Goal: Transaction & Acquisition: Book appointment/travel/reservation

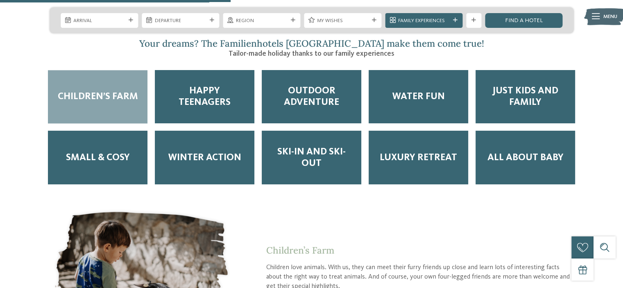
scroll to position [1197, 0]
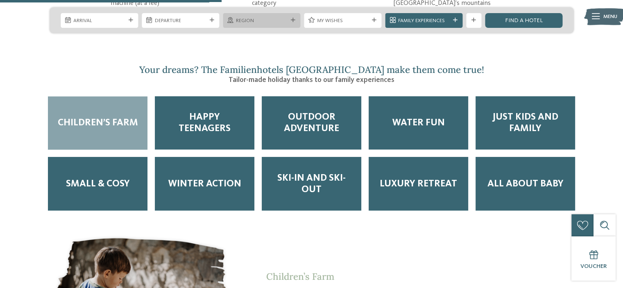
click at [270, 27] on div "Region" at bounding box center [261, 20] width 77 height 15
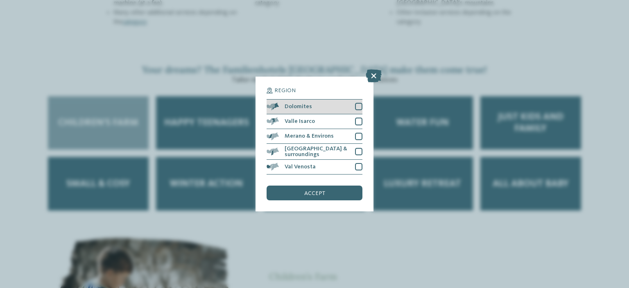
click at [326, 106] on div "Dolomites" at bounding box center [315, 107] width 96 height 15
click at [335, 191] on div "accept" at bounding box center [315, 193] width 96 height 15
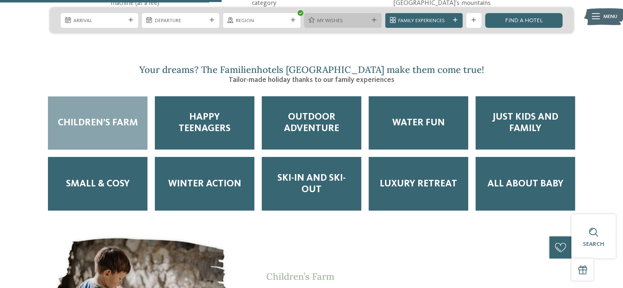
click at [350, 19] on span "My wishes" at bounding box center [343, 20] width 52 height 7
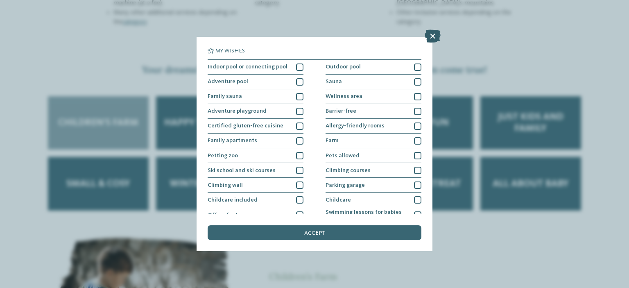
click at [431, 35] on icon at bounding box center [433, 36] width 16 height 13
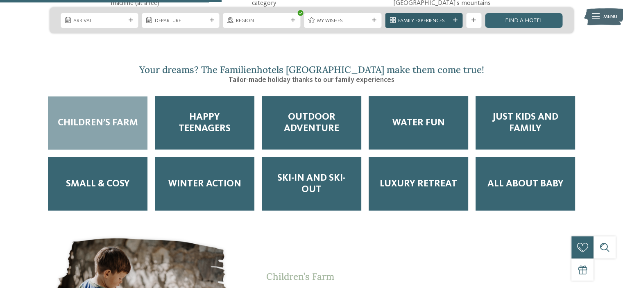
click at [438, 17] on span "Family Experiences" at bounding box center [424, 20] width 52 height 7
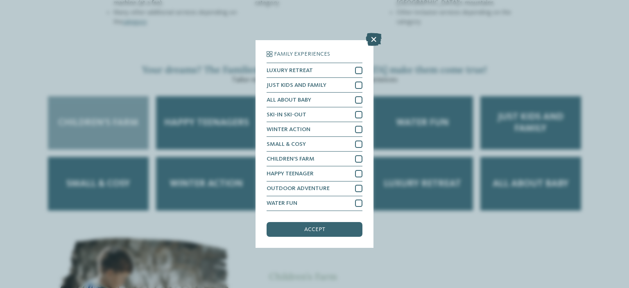
click at [377, 42] on icon at bounding box center [374, 39] width 16 height 13
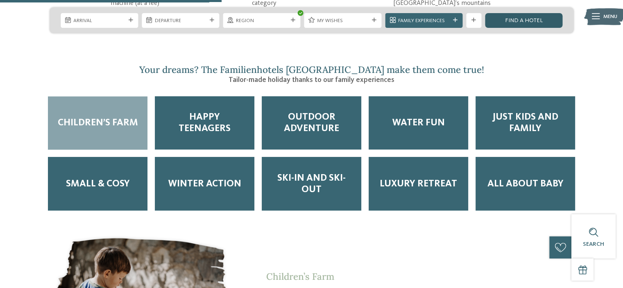
click at [518, 19] on link "Find a hotel" at bounding box center [523, 20] width 77 height 15
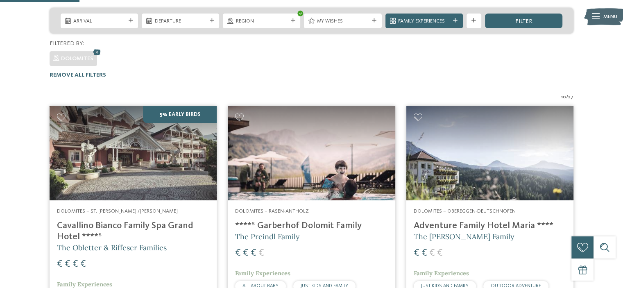
scroll to position [196, 0]
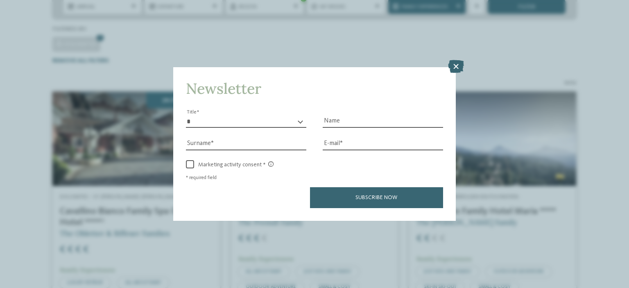
drag, startPoint x: 626, startPoint y: 57, endPoint x: 629, endPoint y: 54, distance: 4.4
click at [458, 68] on icon at bounding box center [456, 66] width 16 height 13
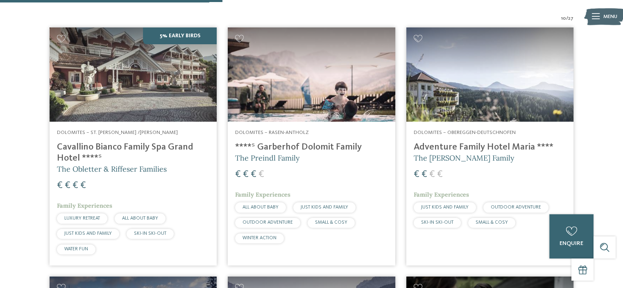
scroll to position [0, 0]
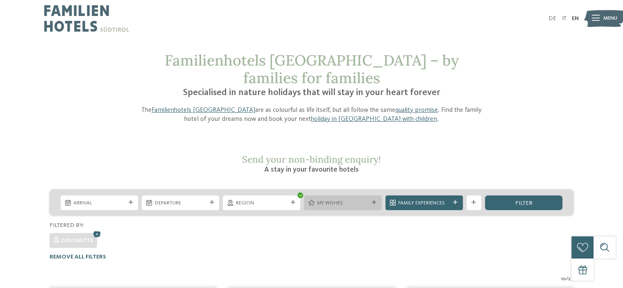
click at [358, 200] on span "My wishes" at bounding box center [343, 203] width 52 height 7
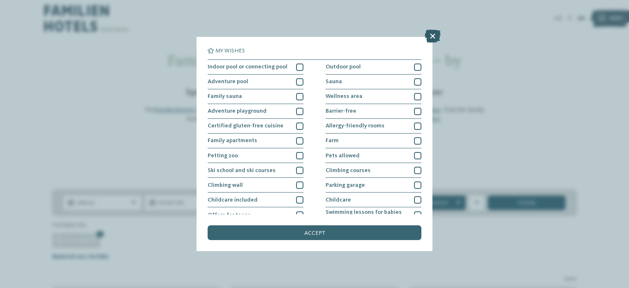
click at [437, 36] on icon at bounding box center [433, 36] width 16 height 13
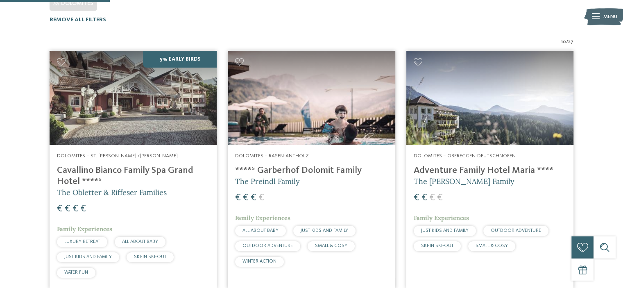
scroll to position [241, 0]
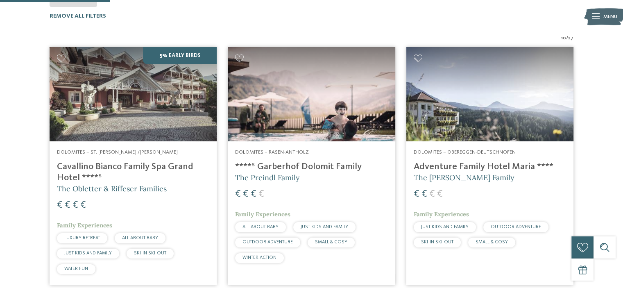
click at [101, 72] on img at bounding box center [133, 94] width 167 height 94
click at [309, 161] on h4 "****ˢ Garberhof Dolomit Family" at bounding box center [311, 166] width 152 height 11
click at [470, 77] on img at bounding box center [490, 94] width 167 height 94
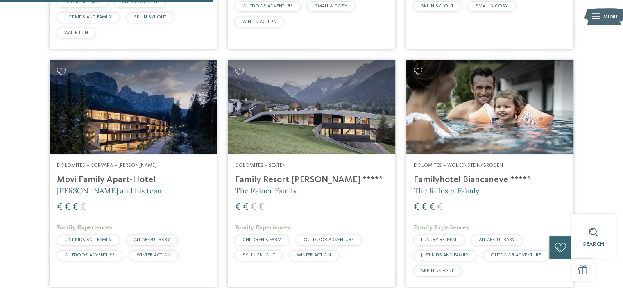
scroll to position [493, 0]
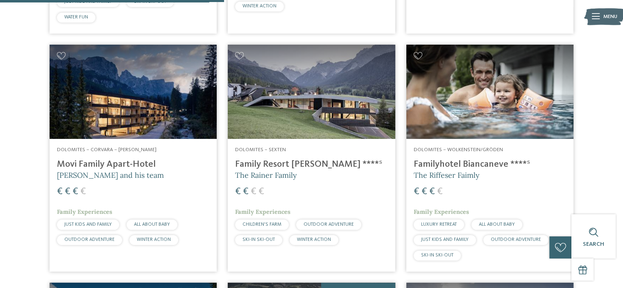
click at [134, 165] on div "Dolomites – Corvara – Alta Badia Movi Family Apart-Hotel Andrea Varallo and his…" at bounding box center [133, 198] width 167 height 118
click at [349, 159] on h4 "Family Resort Rainer ****ˢ" at bounding box center [311, 164] width 152 height 11
click at [484, 170] on h5 "The Riffeser Faimly" at bounding box center [490, 175] width 152 height 10
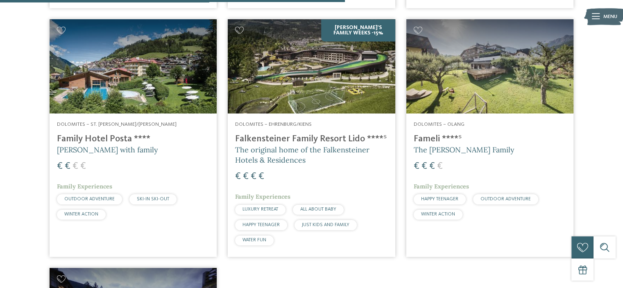
scroll to position [758, 0]
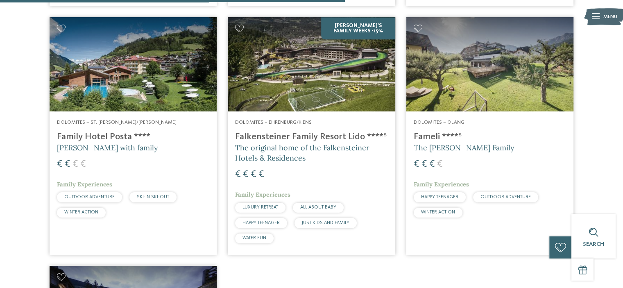
click at [322, 143] on span "The original home of the Falkensteiner Hotels & Residences" at bounding box center [302, 153] width 134 height 20
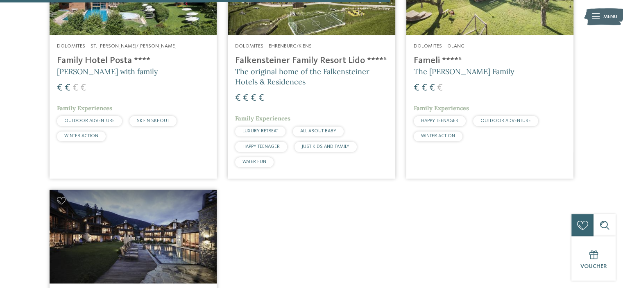
scroll to position [795, 0]
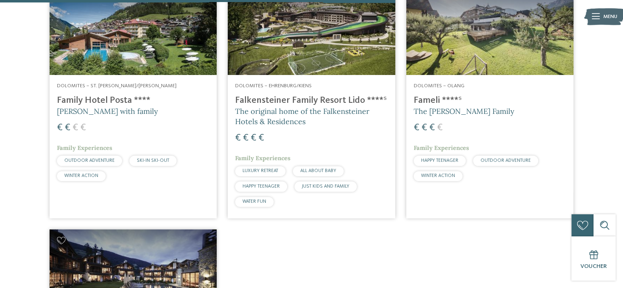
click at [490, 106] on h5 "The Gasser Family" at bounding box center [490, 111] width 152 height 10
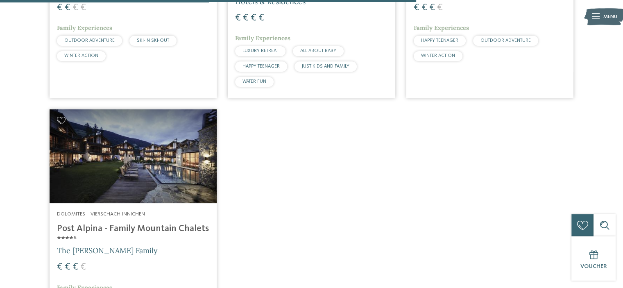
scroll to position [950, 0]
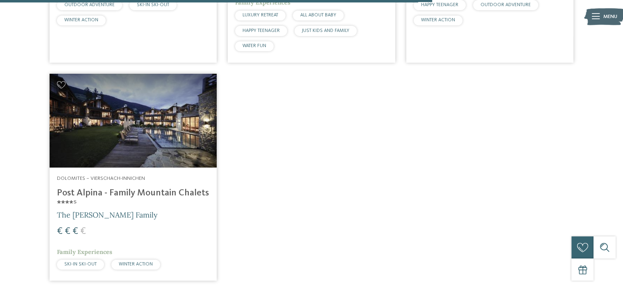
click at [133, 135] on img at bounding box center [133, 121] width 167 height 94
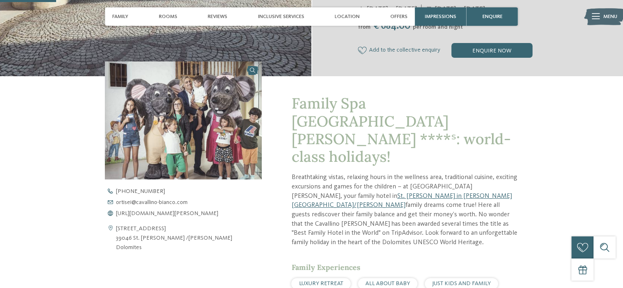
scroll to position [234, 0]
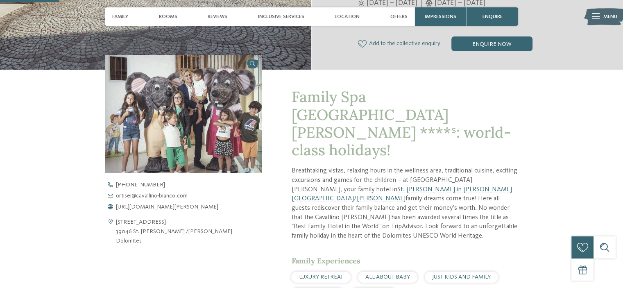
click at [122, 225] on address "Via Rezia 22 39046 St. Ulrich /Gröden Dolomites" at bounding box center [174, 232] width 116 height 28
drag, startPoint x: 146, startPoint y: 240, endPoint x: 116, endPoint y: 220, distance: 36.0
click at [116, 220] on address "Via Rezia 22 39046 St. Ulrich /Gröden Dolomites" at bounding box center [174, 232] width 116 height 28
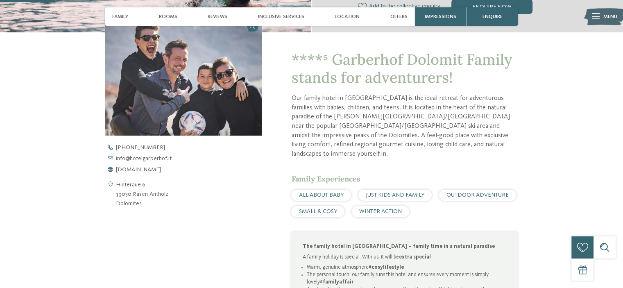
scroll to position [259, 0]
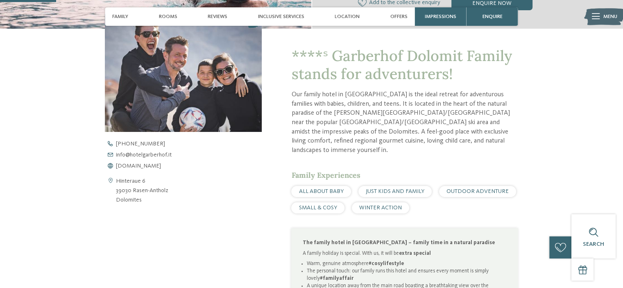
drag, startPoint x: 115, startPoint y: 179, endPoint x: 153, endPoint y: 198, distance: 42.3
click at [153, 198] on div "Hinteraue 6 39030 Rasen-[GEOGRAPHIC_DATA] Dolomites" at bounding box center [183, 191] width 157 height 28
copy div "Hinteraue 6 39030 Rasen-[PERSON_NAME] Dolomites"
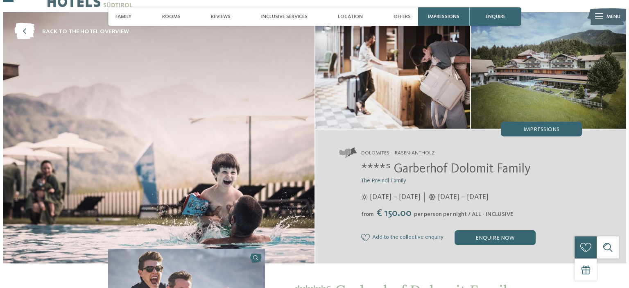
scroll to position [21, 0]
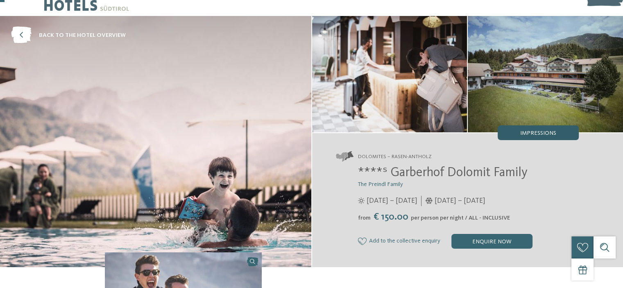
click at [539, 131] on span "Impressions" at bounding box center [538, 133] width 36 height 6
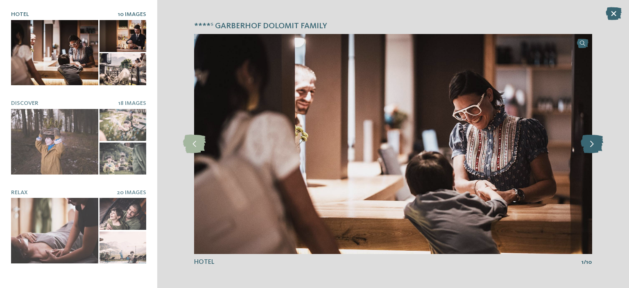
click at [590, 145] on icon at bounding box center [592, 144] width 23 height 18
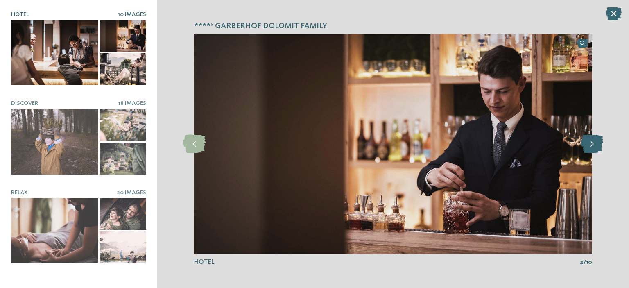
click at [590, 145] on icon at bounding box center [592, 144] width 23 height 18
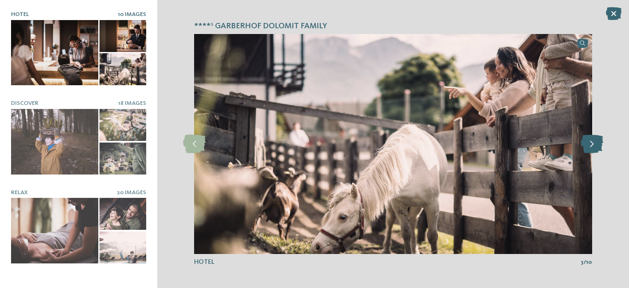
click at [590, 145] on icon at bounding box center [592, 144] width 23 height 18
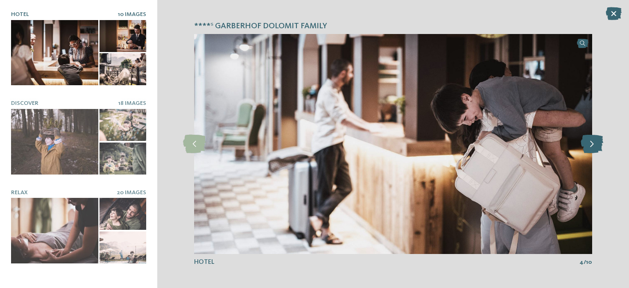
click at [590, 145] on icon at bounding box center [592, 144] width 23 height 18
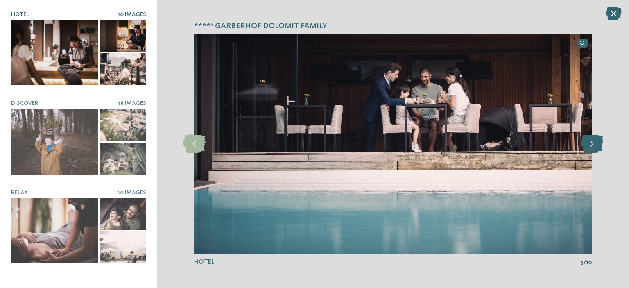
click at [590, 145] on icon at bounding box center [592, 144] width 23 height 18
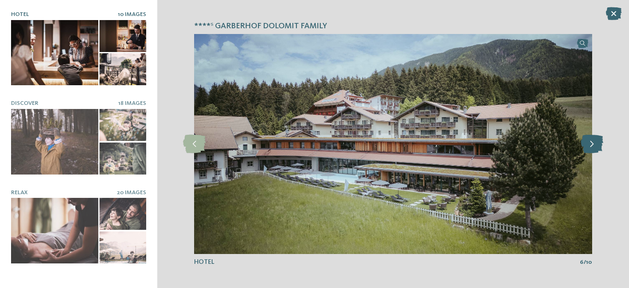
click at [590, 145] on icon at bounding box center [592, 144] width 23 height 18
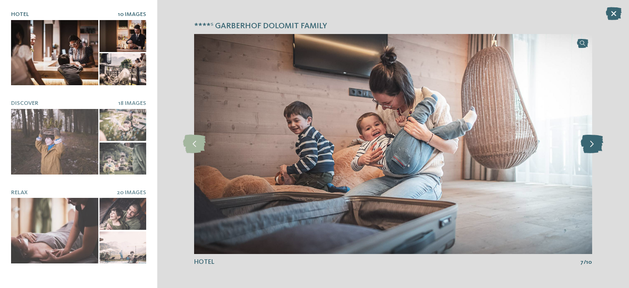
click at [590, 145] on icon at bounding box center [592, 144] width 23 height 18
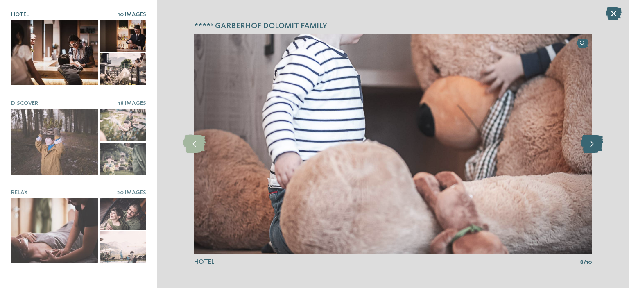
click at [590, 145] on icon at bounding box center [592, 144] width 23 height 18
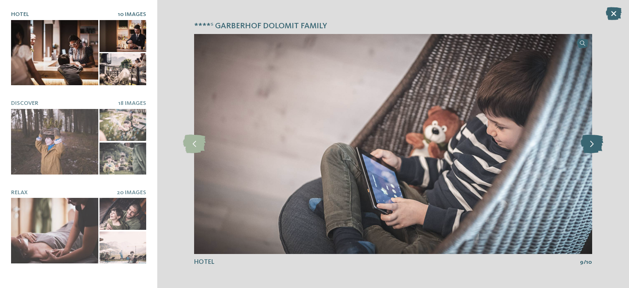
click at [590, 145] on icon at bounding box center [592, 144] width 23 height 18
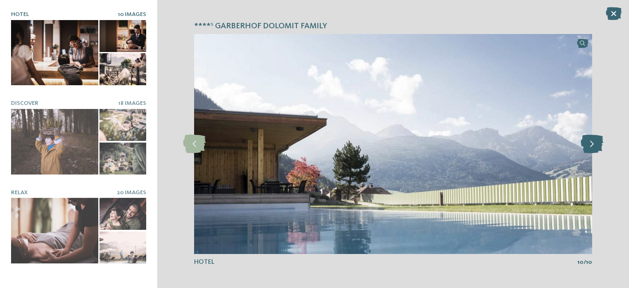
click at [590, 145] on icon at bounding box center [592, 144] width 23 height 18
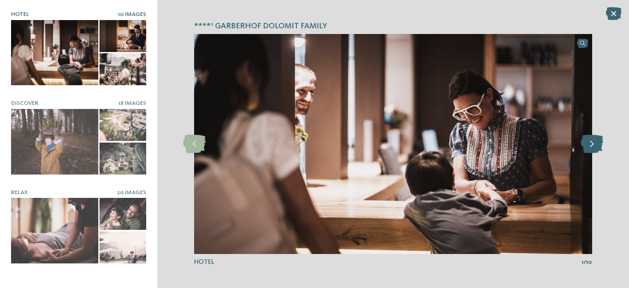
click at [590, 145] on icon at bounding box center [592, 144] width 23 height 18
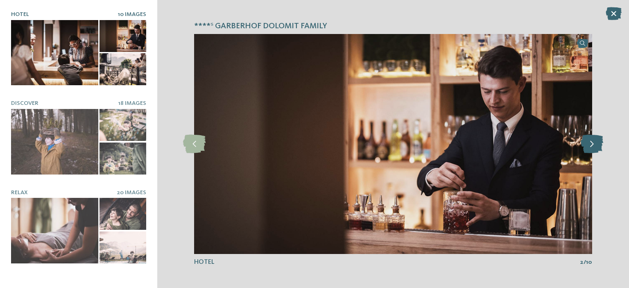
click at [590, 145] on icon at bounding box center [592, 144] width 23 height 18
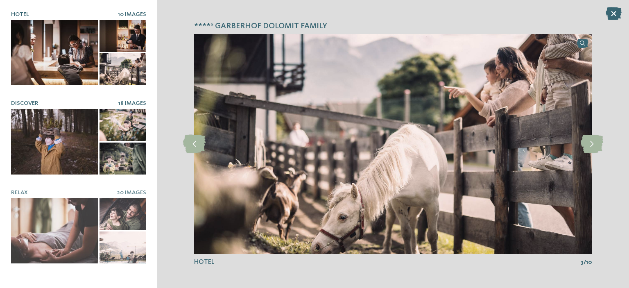
click at [70, 131] on div at bounding box center [54, 142] width 87 height 66
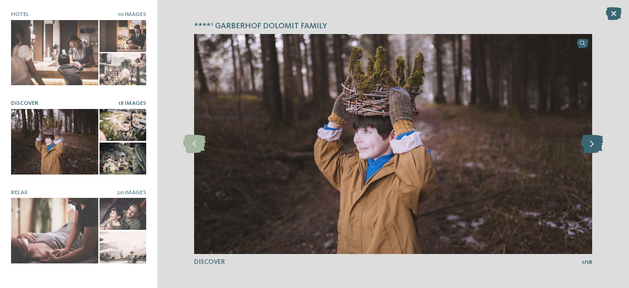
click at [595, 145] on icon at bounding box center [592, 144] width 23 height 18
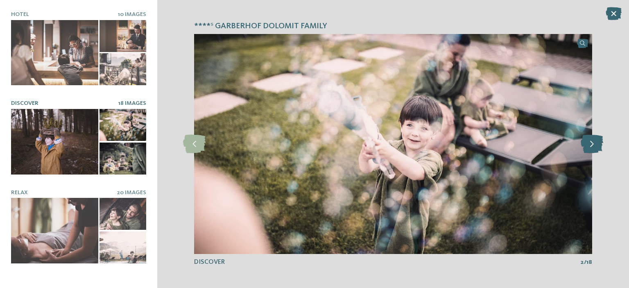
click at [595, 145] on icon at bounding box center [592, 144] width 23 height 18
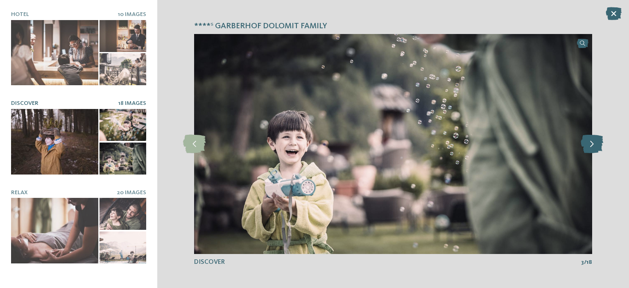
click at [595, 145] on icon at bounding box center [592, 144] width 23 height 18
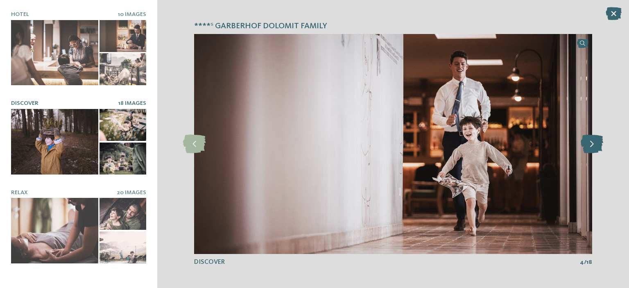
click at [595, 145] on icon at bounding box center [592, 144] width 23 height 18
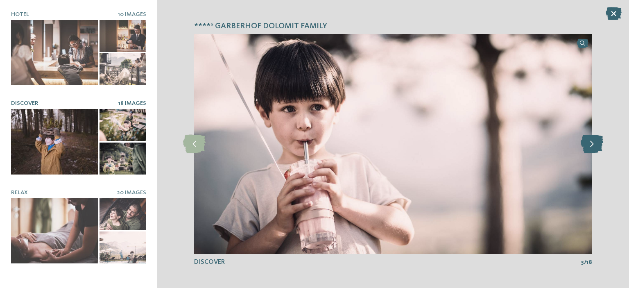
click at [595, 145] on icon at bounding box center [592, 144] width 23 height 18
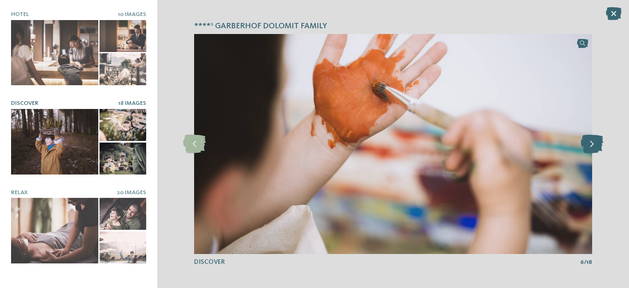
click at [595, 145] on icon at bounding box center [592, 144] width 23 height 18
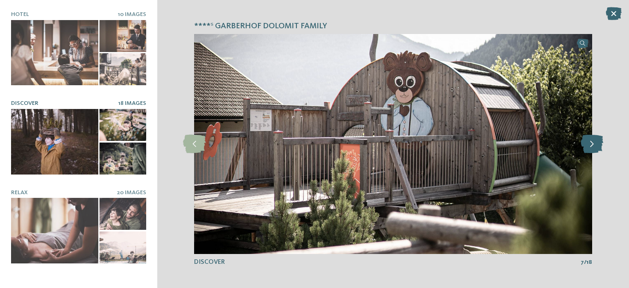
click at [595, 145] on icon at bounding box center [592, 144] width 23 height 18
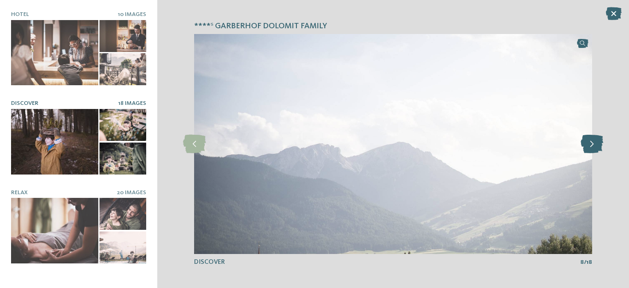
click at [595, 145] on icon at bounding box center [592, 144] width 23 height 18
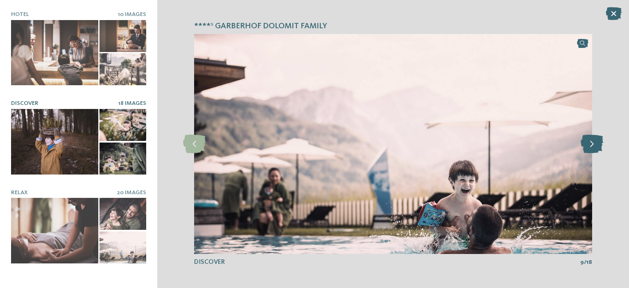
click at [593, 137] on icon at bounding box center [592, 144] width 23 height 18
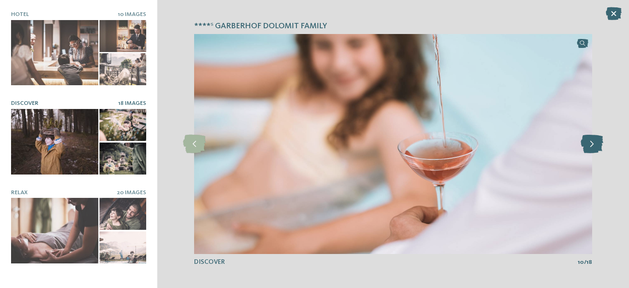
click at [593, 137] on icon at bounding box center [592, 144] width 23 height 18
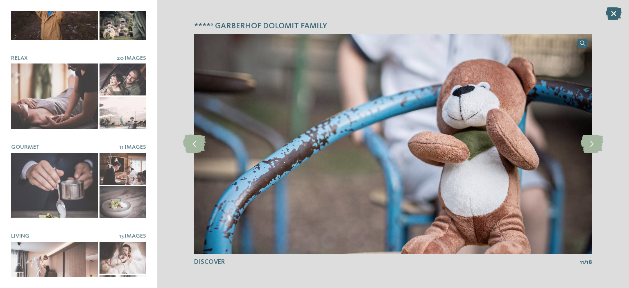
scroll to position [154, 0]
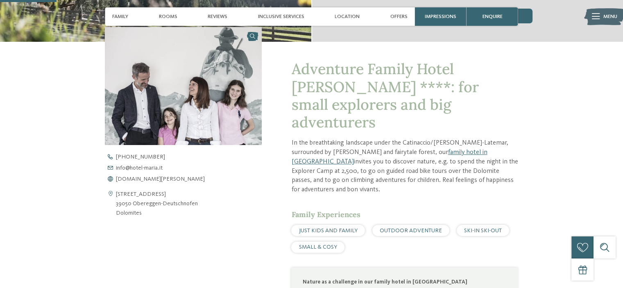
scroll to position [252, 0]
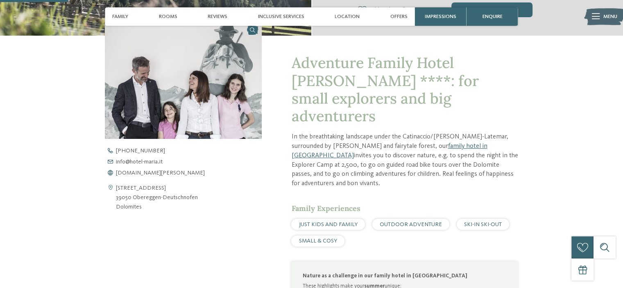
drag, startPoint x: 148, startPoint y: 207, endPoint x: 118, endPoint y: 189, distance: 34.4
click at [118, 189] on address "Obereggen 12 39050 Obereggen-Deutschnofen Dolomites" at bounding box center [157, 198] width 82 height 28
copy address "Obereggen 12 39050 Obereggen-Deutschnofen Dolomites"
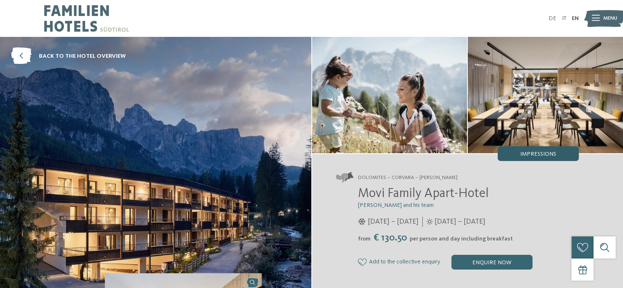
click at [551, 154] on span "Impressions" at bounding box center [538, 154] width 36 height 6
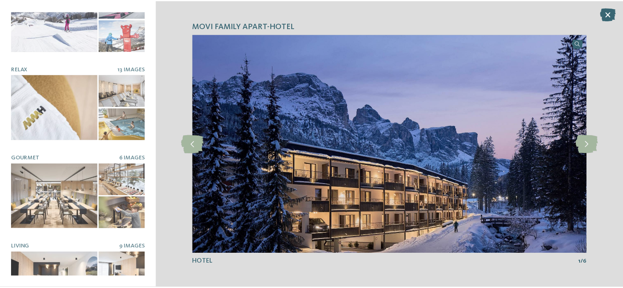
scroll to position [154, 0]
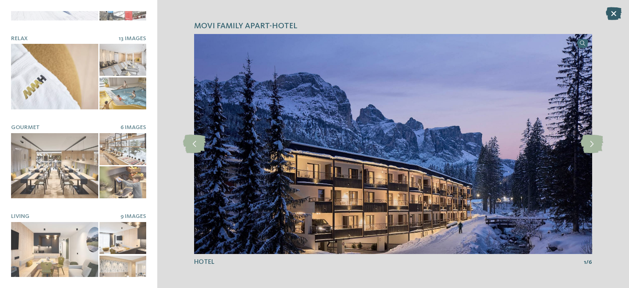
click at [616, 13] on icon at bounding box center [614, 13] width 16 height 13
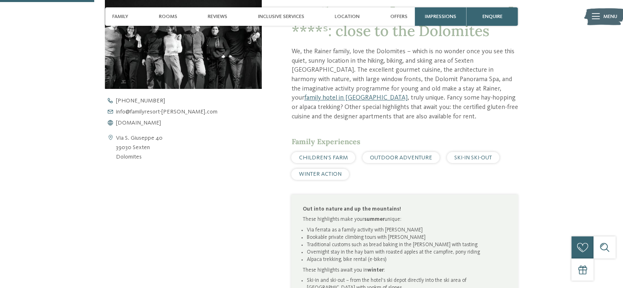
scroll to position [308, 0]
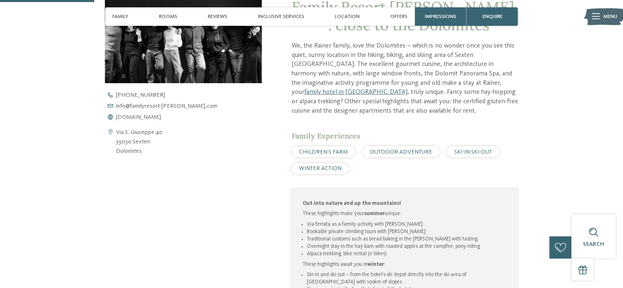
drag, startPoint x: 144, startPoint y: 152, endPoint x: 113, endPoint y: 134, distance: 36.3
click at [113, 134] on div "Via S. Giuseppe 40 39030 Sexten Dolomites" at bounding box center [183, 142] width 157 height 28
copy div "Via S. Giuseppe 40 39030 Sexten Dolomites"
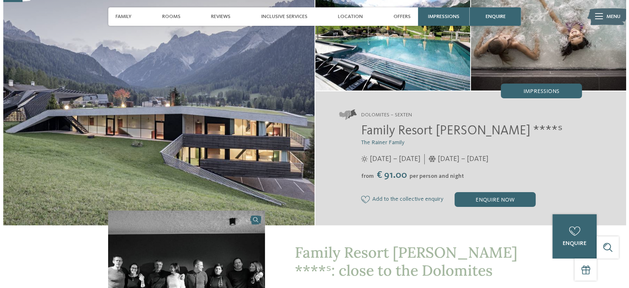
scroll to position [0, 0]
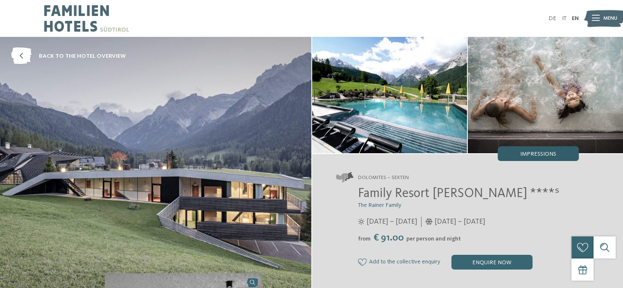
click at [542, 155] on span "Impressions" at bounding box center [538, 154] width 36 height 6
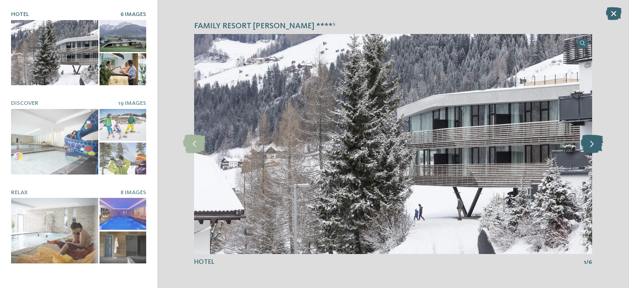
click at [590, 145] on icon at bounding box center [592, 144] width 23 height 18
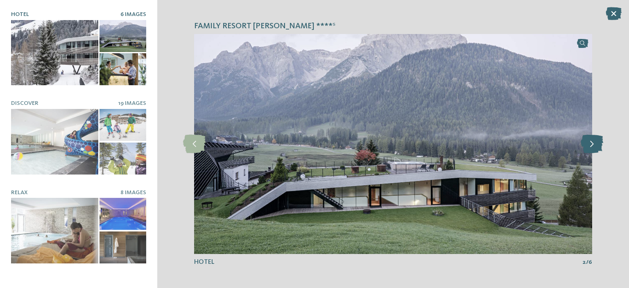
click at [590, 145] on icon at bounding box center [592, 144] width 23 height 18
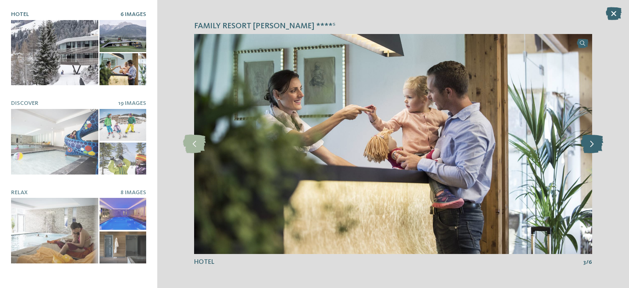
click at [590, 145] on icon at bounding box center [592, 144] width 23 height 18
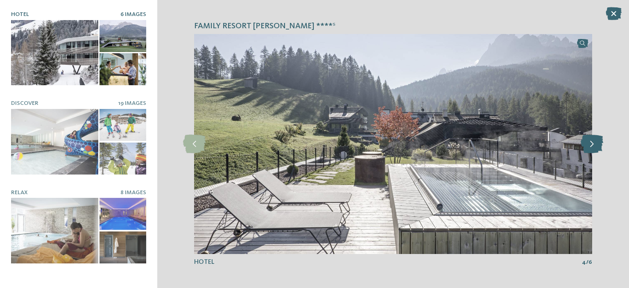
click at [590, 145] on icon at bounding box center [592, 144] width 23 height 18
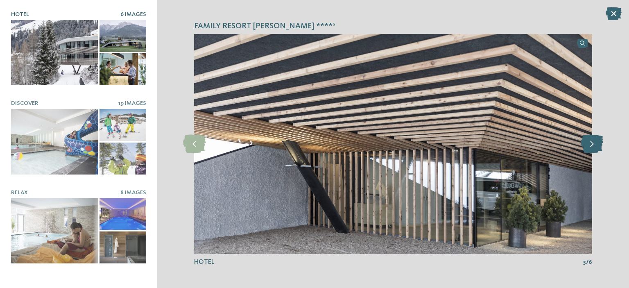
click at [590, 145] on icon at bounding box center [592, 144] width 23 height 18
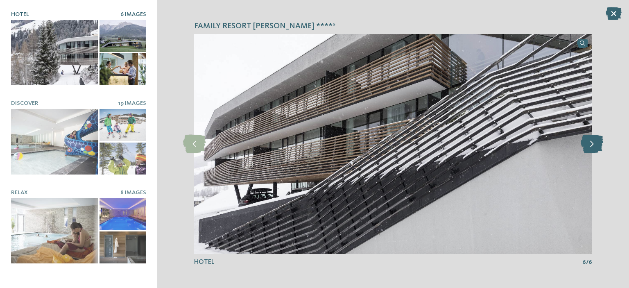
click at [590, 145] on icon at bounding box center [592, 144] width 23 height 18
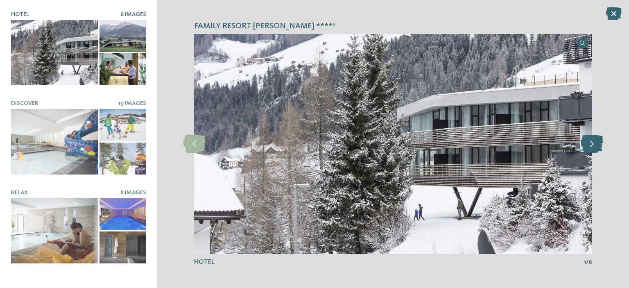
click at [590, 145] on icon at bounding box center [592, 144] width 23 height 18
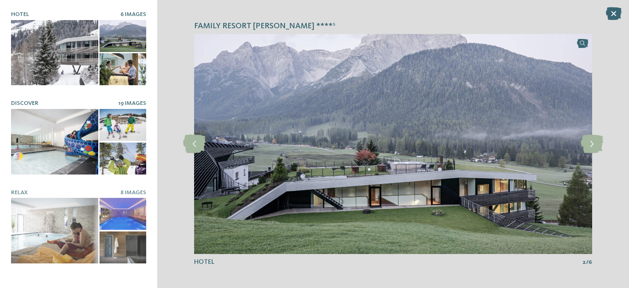
click at [85, 144] on div at bounding box center [54, 142] width 87 height 66
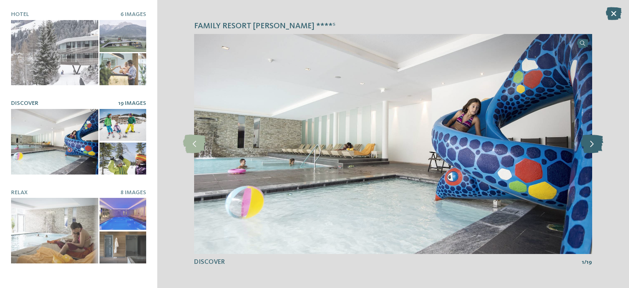
click at [595, 144] on icon at bounding box center [592, 144] width 23 height 18
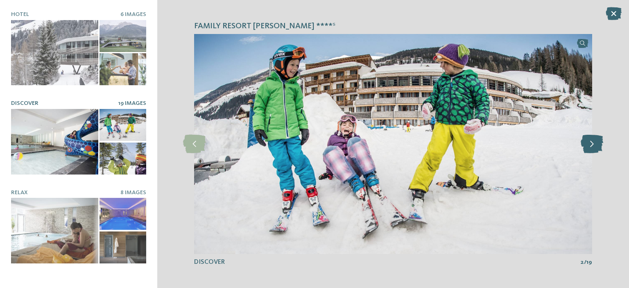
click at [595, 144] on icon at bounding box center [592, 144] width 23 height 18
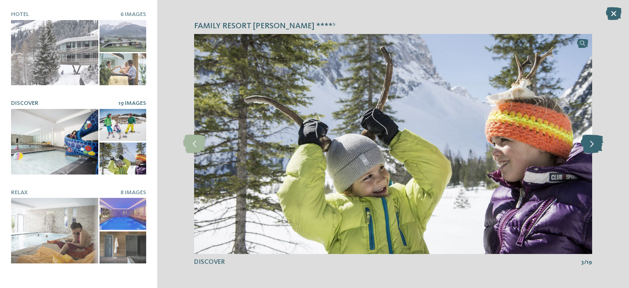
click at [595, 144] on icon at bounding box center [592, 144] width 23 height 18
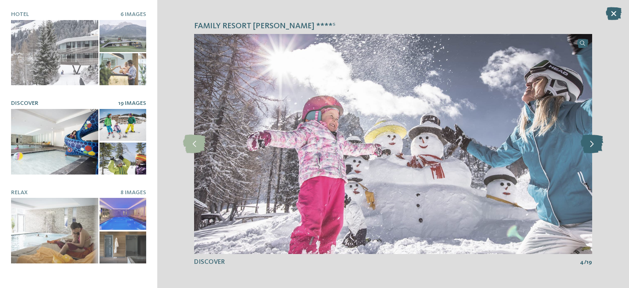
click at [595, 144] on icon at bounding box center [592, 144] width 23 height 18
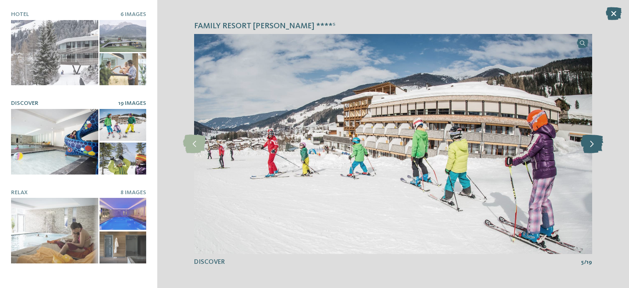
click at [595, 144] on icon at bounding box center [592, 144] width 23 height 18
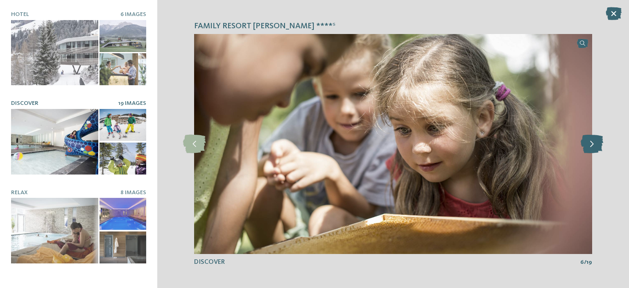
click at [595, 144] on icon at bounding box center [592, 144] width 23 height 18
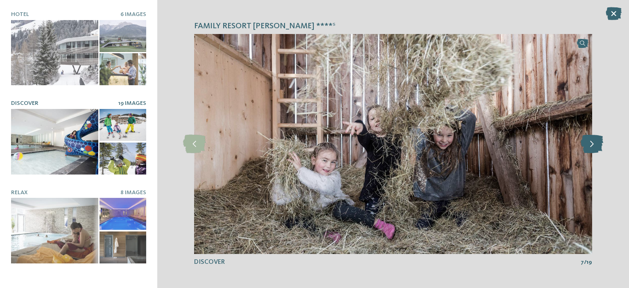
click at [595, 144] on icon at bounding box center [592, 144] width 23 height 18
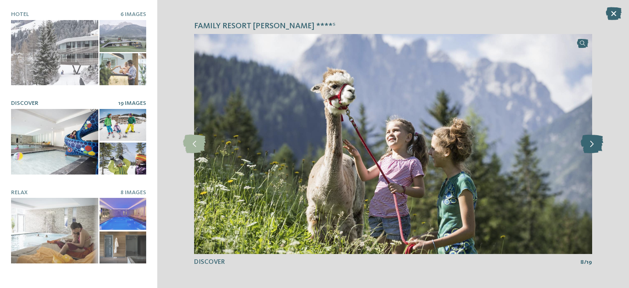
click at [595, 144] on icon at bounding box center [592, 144] width 23 height 18
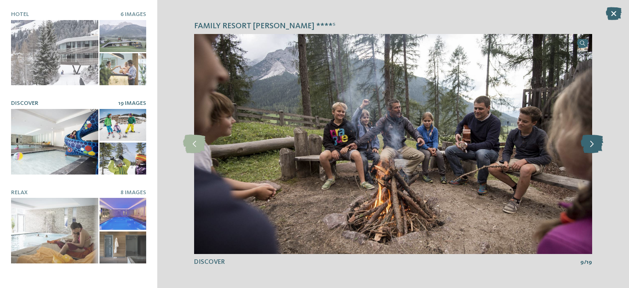
click at [595, 144] on icon at bounding box center [592, 144] width 23 height 18
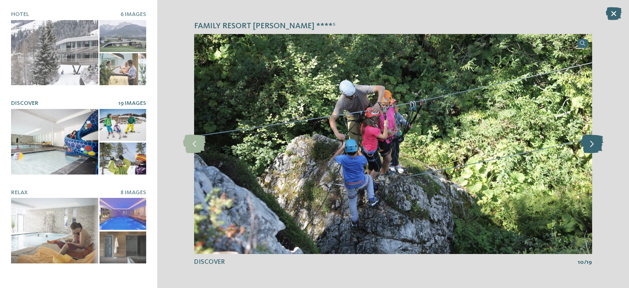
click at [595, 144] on icon at bounding box center [592, 144] width 23 height 18
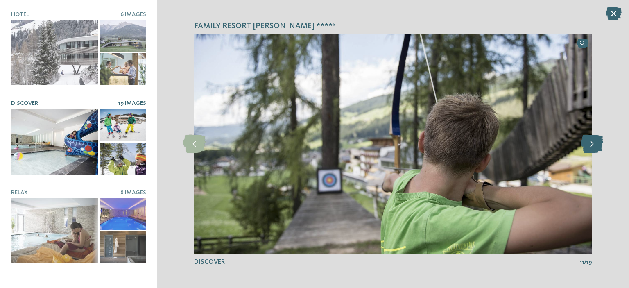
click at [595, 144] on icon at bounding box center [592, 144] width 23 height 18
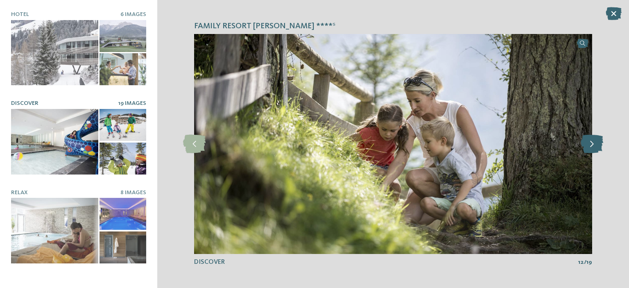
click at [595, 144] on icon at bounding box center [592, 144] width 23 height 18
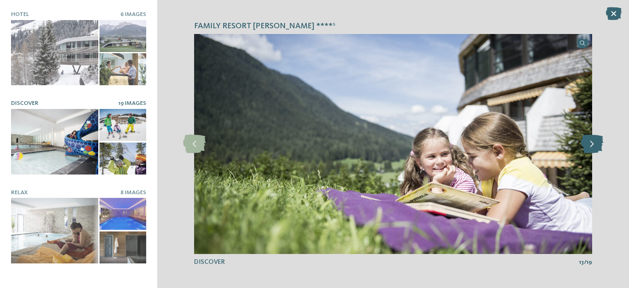
click at [595, 144] on icon at bounding box center [592, 144] width 23 height 18
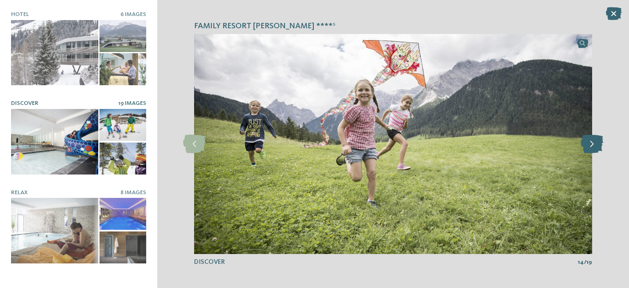
click at [595, 144] on icon at bounding box center [592, 144] width 23 height 18
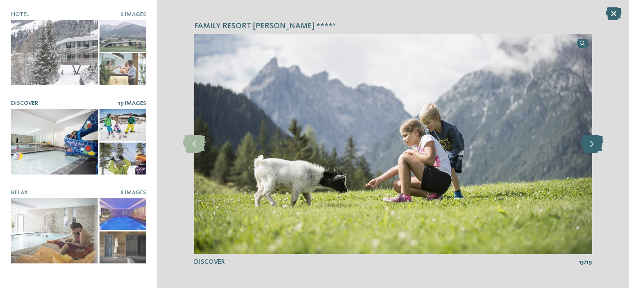
click at [595, 144] on icon at bounding box center [592, 144] width 23 height 18
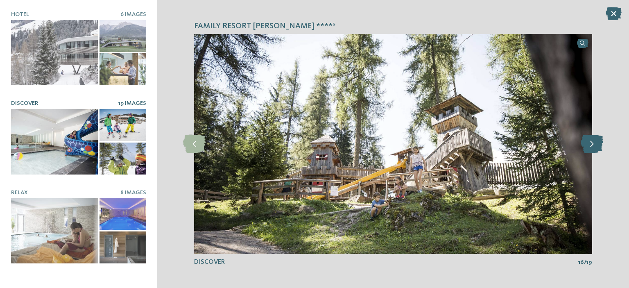
click at [595, 144] on icon at bounding box center [592, 144] width 23 height 18
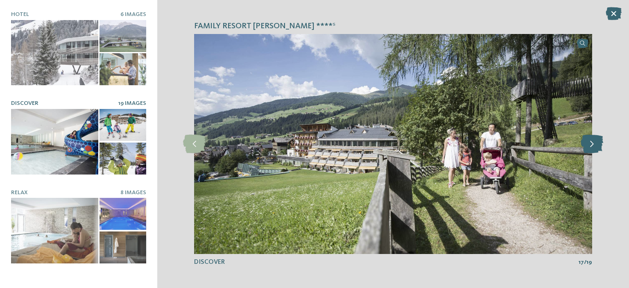
click at [595, 144] on icon at bounding box center [592, 144] width 23 height 18
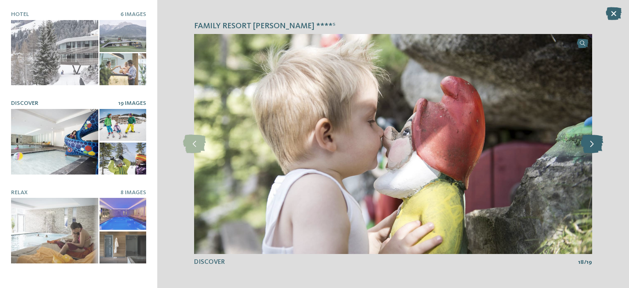
click at [595, 144] on icon at bounding box center [592, 144] width 23 height 18
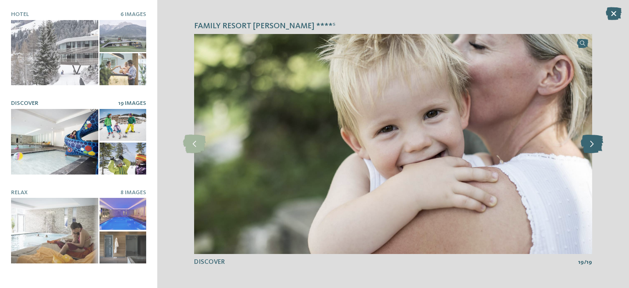
click at [595, 144] on icon at bounding box center [592, 144] width 23 height 18
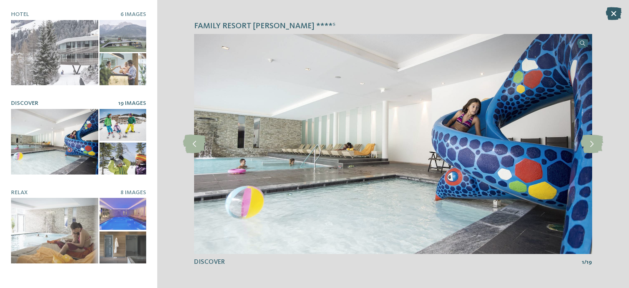
click at [615, 14] on icon at bounding box center [614, 13] width 16 height 13
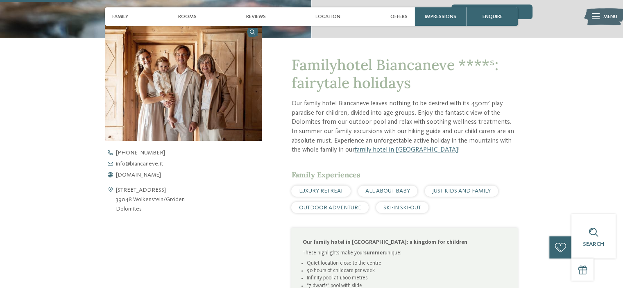
scroll to position [236, 0]
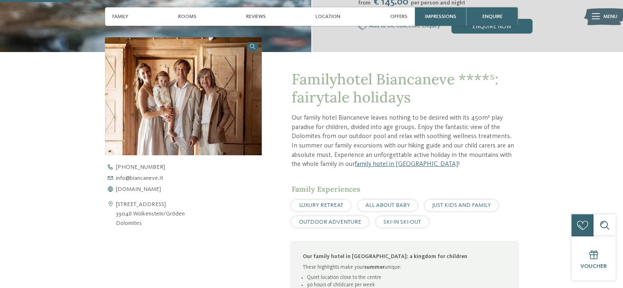
drag, startPoint x: 117, startPoint y: 205, endPoint x: 148, endPoint y: 225, distance: 37.1
click at [148, 225] on address "Via Cir 36 39048 Wolkenstein/Gröden Dolomites" at bounding box center [150, 214] width 69 height 28
copy address "Via Cir 36 39048 Wolkenstein/Gröden Dolomites"
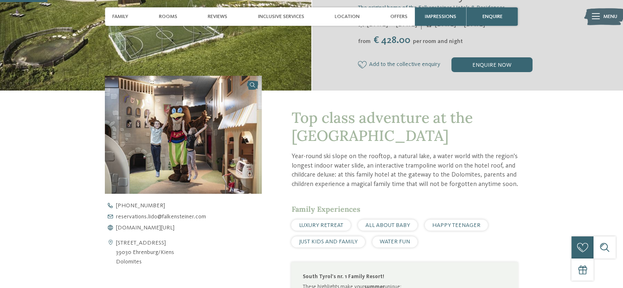
scroll to position [218, 0]
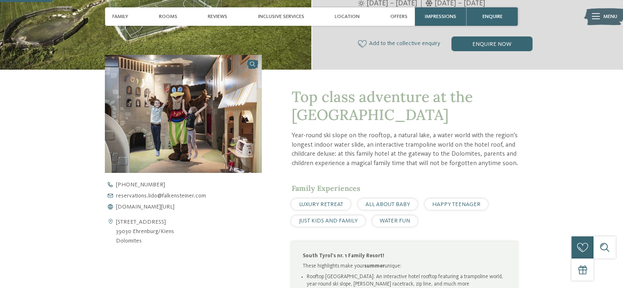
drag, startPoint x: 148, startPoint y: 240, endPoint x: 112, endPoint y: 221, distance: 40.7
click at [112, 221] on div "Via Stazione 7 39030 Ehrenburg/Kiens Dolomites" at bounding box center [183, 232] width 157 height 28
copy div "Via Stazione 7 39030 Ehrenburg/Kiens Dolomites"
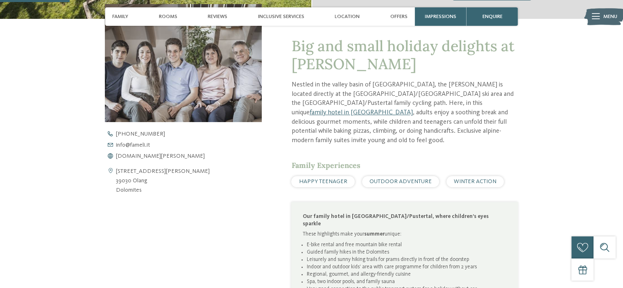
scroll to position [273, 0]
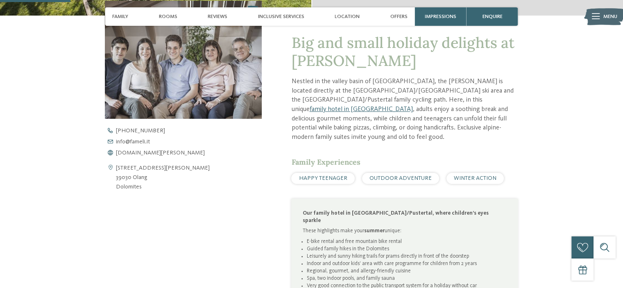
drag, startPoint x: 151, startPoint y: 189, endPoint x: 116, endPoint y: 170, distance: 40.3
click at [116, 170] on address "Via S. Egidio 13 39030 Olang Dolomites" at bounding box center [163, 178] width 94 height 28
copy address "Via S. Egidio 13 39030 Olang Dolomites"
click at [143, 152] on span "www.fameli.it" at bounding box center [160, 153] width 89 height 6
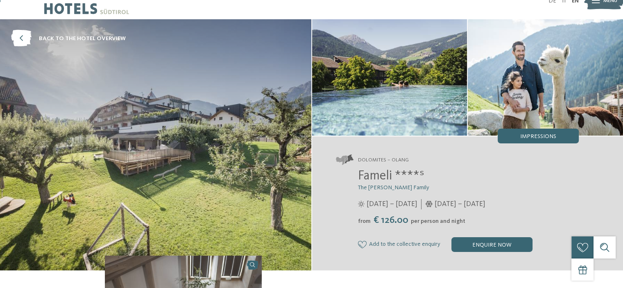
scroll to position [0, 0]
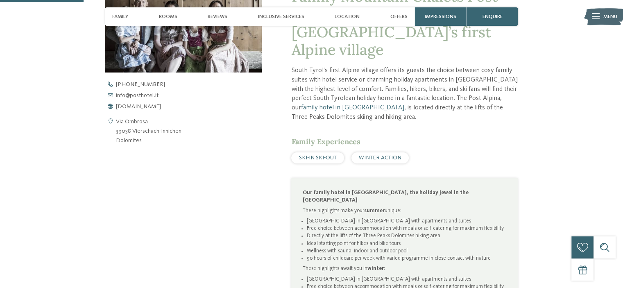
scroll to position [331, 0]
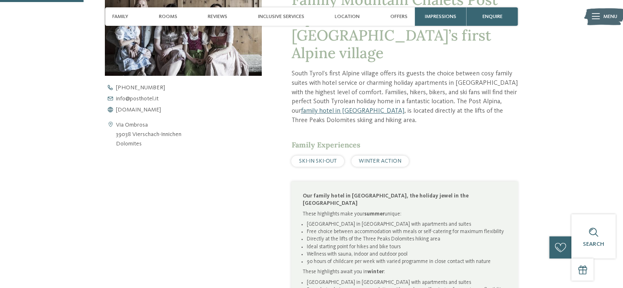
drag, startPoint x: 148, startPoint y: 145, endPoint x: 113, endPoint y: 129, distance: 38.7
click at [113, 129] on div "Via Ombrosa 39038 Vierschach-Innichen Dolomites" at bounding box center [183, 134] width 157 height 28
copy div "Via Ombrosa 39038 Vierschach-Innichen Dolomites"
click at [148, 111] on span "[DOMAIN_NAME]" at bounding box center [138, 110] width 45 height 6
